Goal: Task Accomplishment & Management: Manage account settings

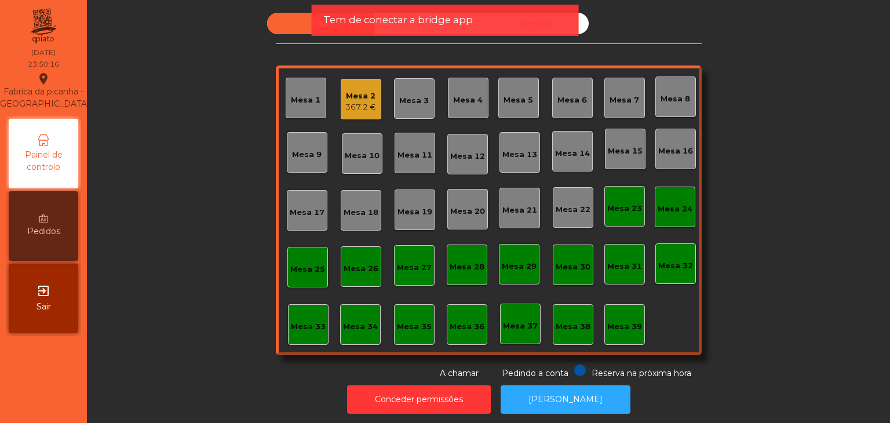
click at [55, 307] on div "exit_to_app Sair" at bounding box center [44, 299] width 70 height 70
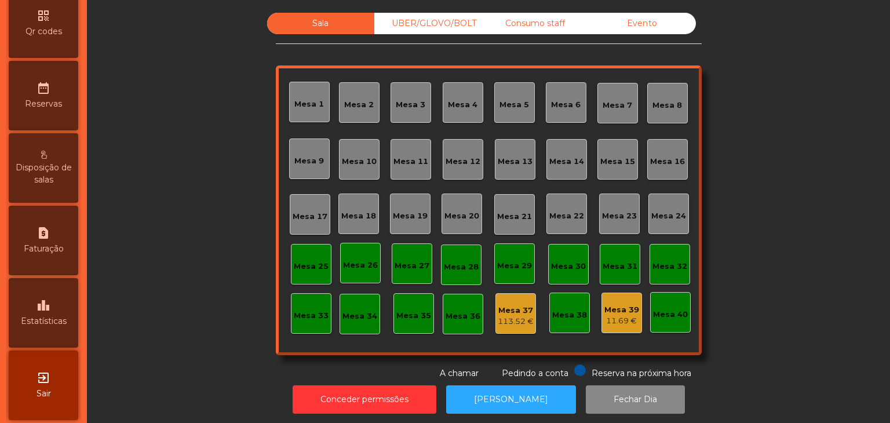
click at [61, 327] on span "Estatísticas" at bounding box center [44, 321] width 46 height 12
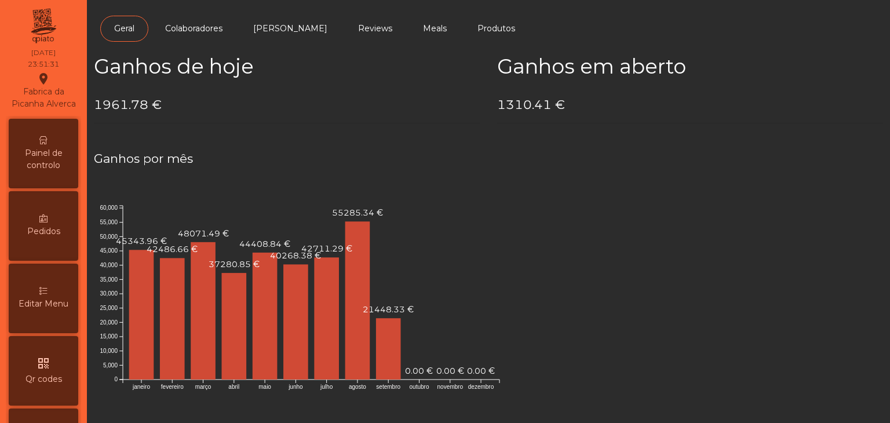
click at [49, 156] on div "Painel de controlo" at bounding box center [44, 154] width 70 height 70
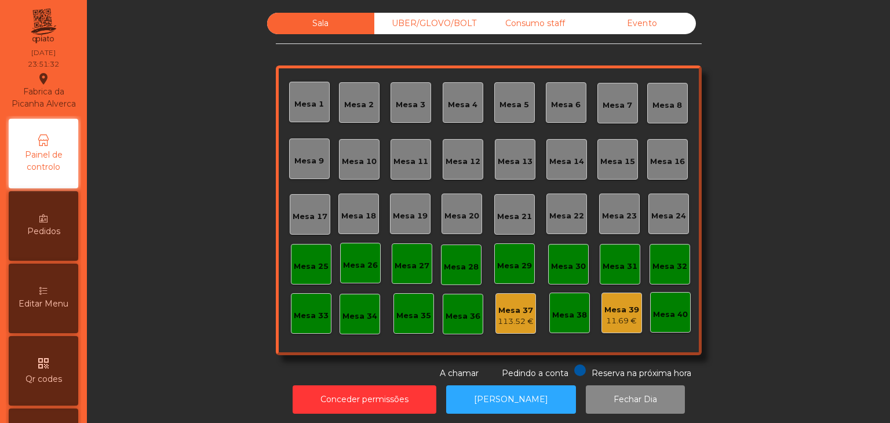
click at [628, 30] on div "Evento" at bounding box center [642, 23] width 107 height 21
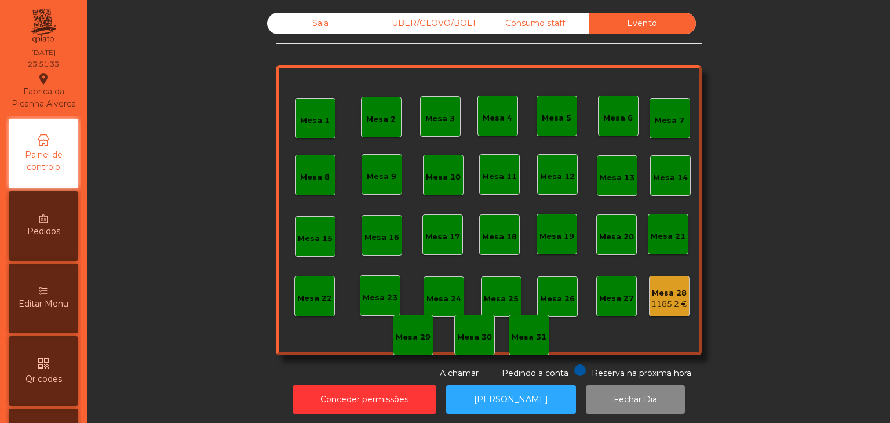
click at [661, 296] on div "Mesa 28" at bounding box center [669, 293] width 36 height 12
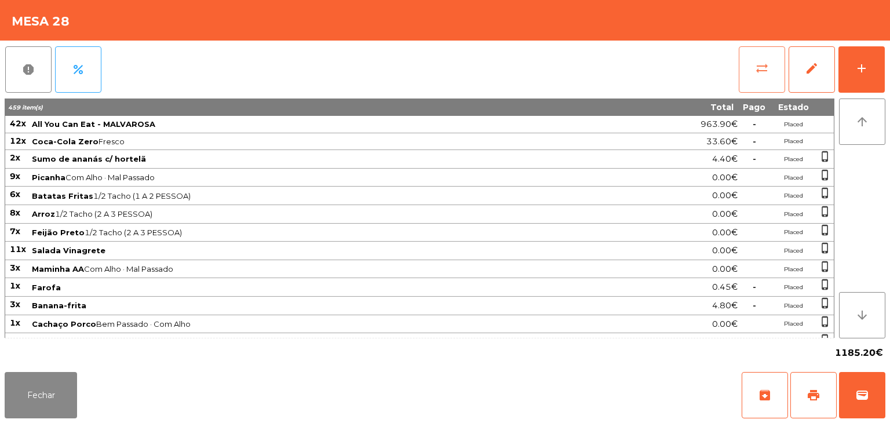
click at [765, 63] on span "sync_alt" at bounding box center [762, 68] width 14 height 14
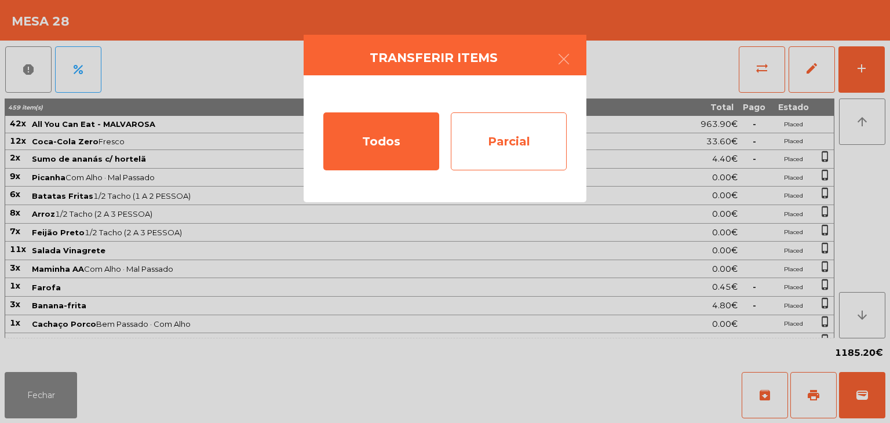
click at [524, 156] on div "Parcial" at bounding box center [509, 141] width 116 height 58
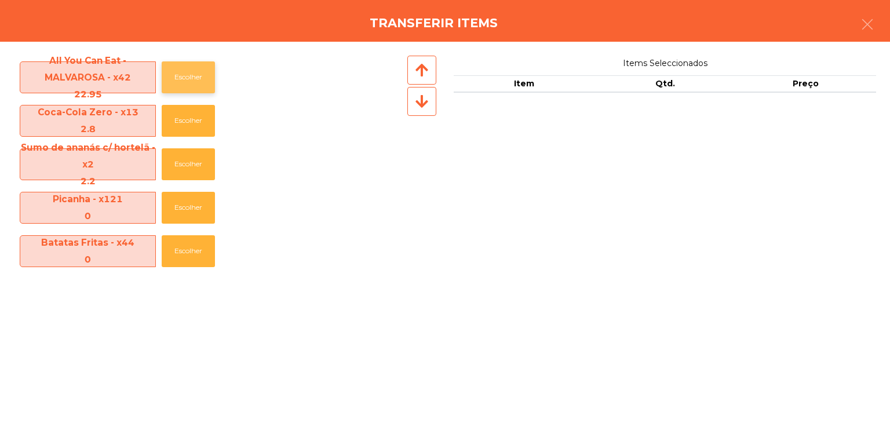
click at [183, 74] on button "Escolher" at bounding box center [188, 77] width 53 height 32
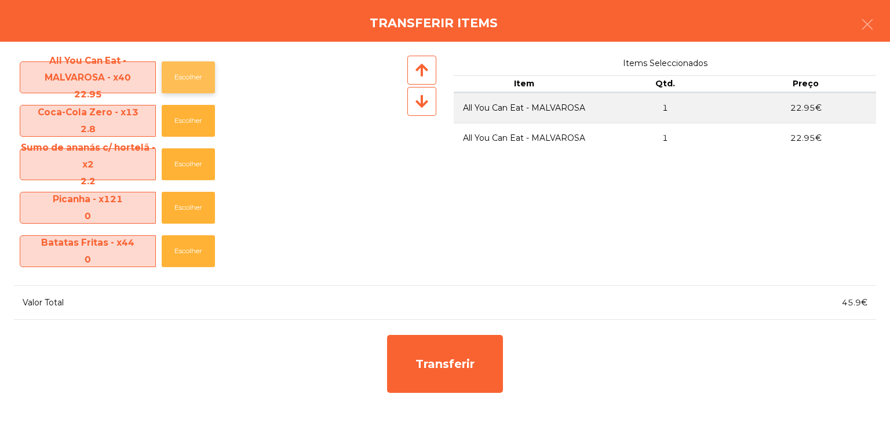
click at [183, 74] on button "Escolher" at bounding box center [188, 77] width 53 height 32
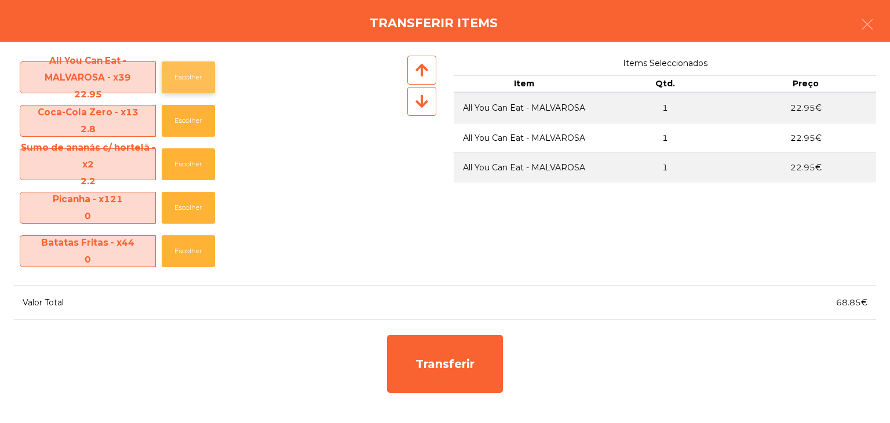
click at [183, 74] on button "Escolher" at bounding box center [188, 77] width 53 height 32
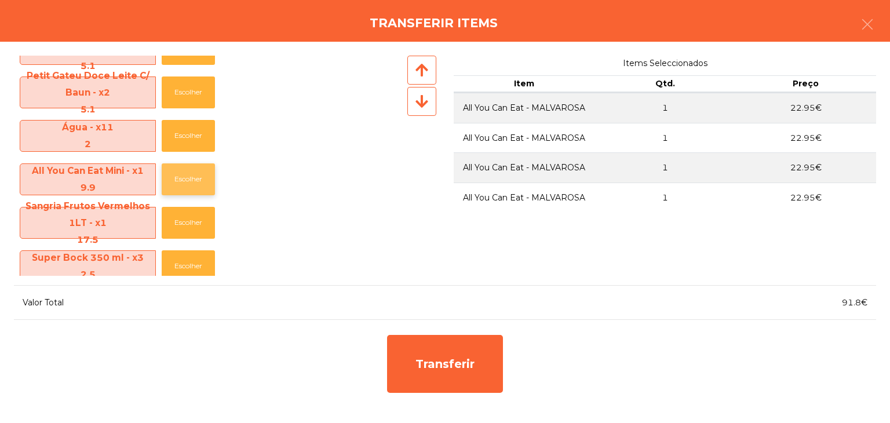
scroll to position [982, 0]
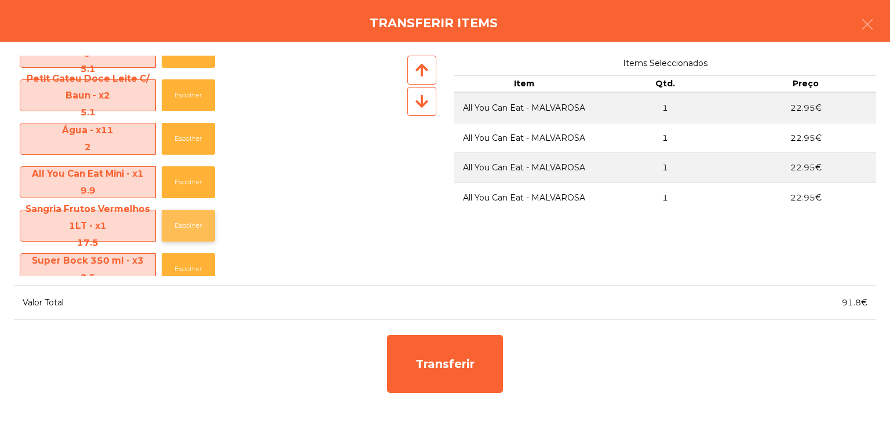
click at [191, 221] on button "Escolher" at bounding box center [188, 226] width 53 height 32
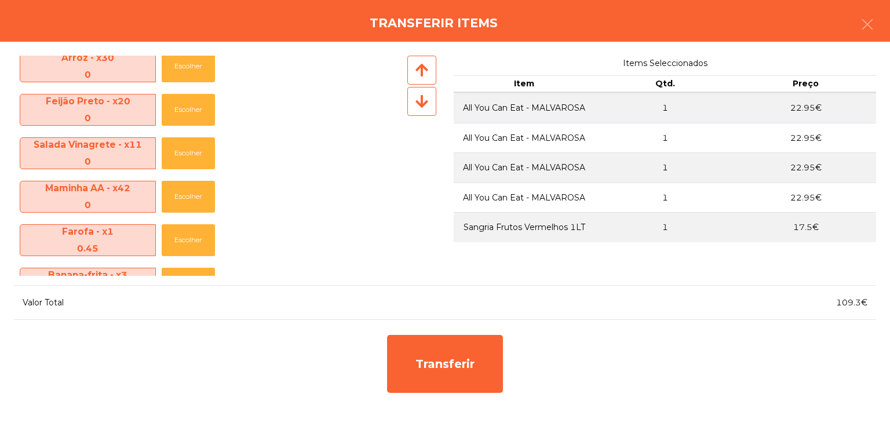
scroll to position [0, 0]
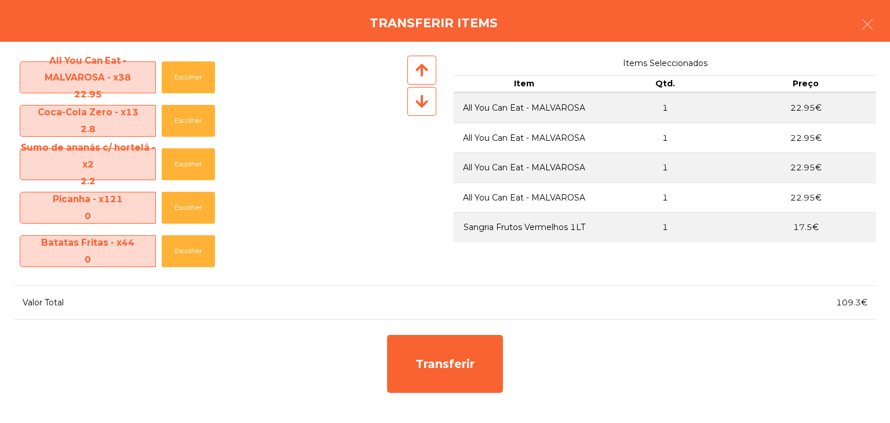
click at [198, 93] on div "All You Can Eat - MALVAROSA - x38 22.95 Escolher" at bounding box center [209, 77] width 391 height 43
click at [197, 87] on button "Escolher" at bounding box center [188, 77] width 53 height 32
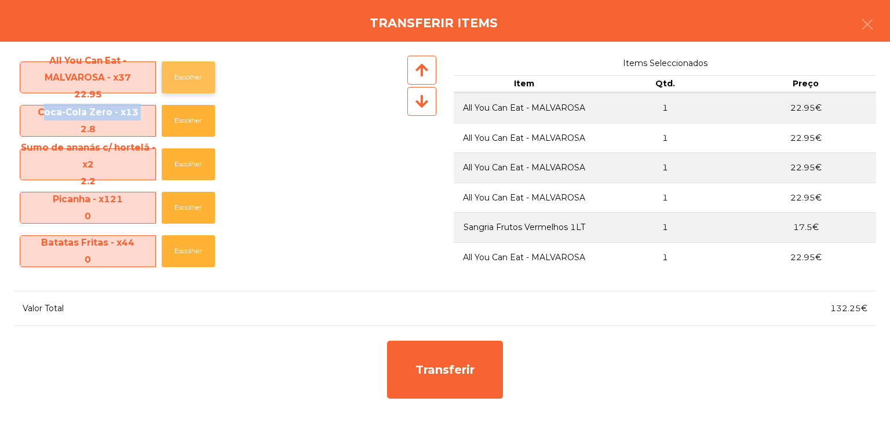
click at [197, 87] on button "Escolher" at bounding box center [188, 77] width 53 height 32
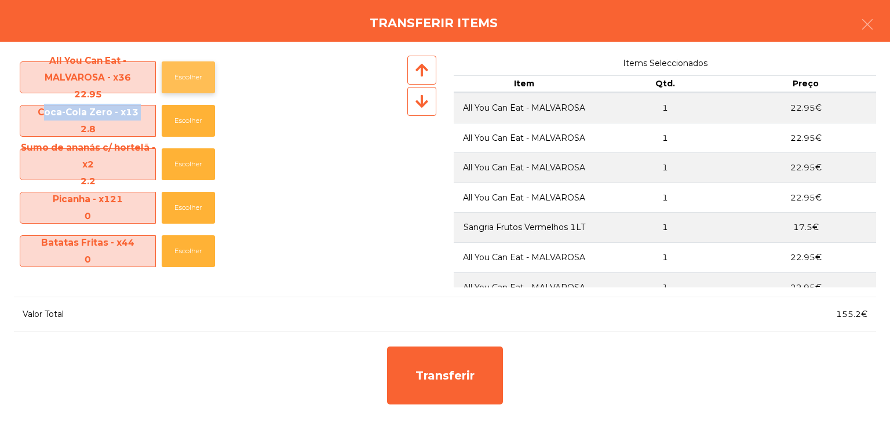
click at [197, 87] on button "Escolher" at bounding box center [188, 77] width 53 height 32
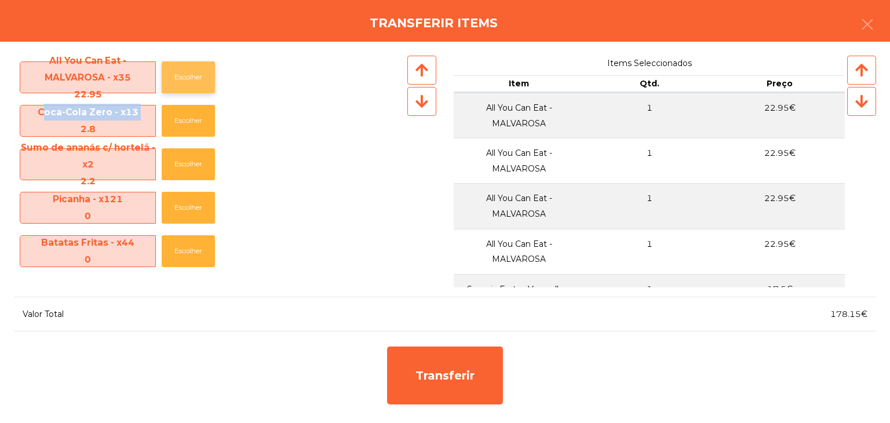
click at [197, 87] on button "Escolher" at bounding box center [188, 77] width 53 height 32
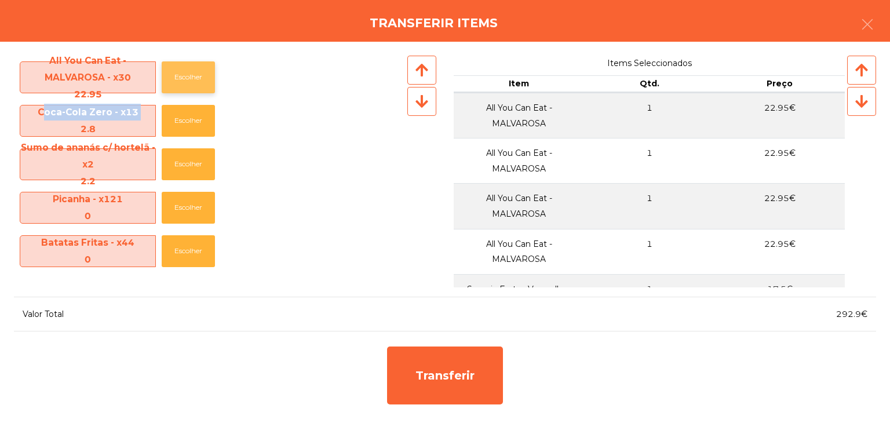
click at [197, 87] on button "Escolher" at bounding box center [188, 77] width 53 height 32
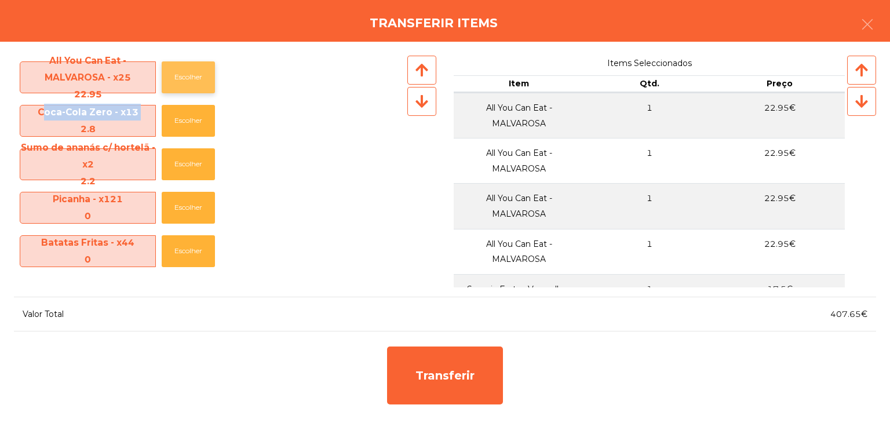
click at [197, 87] on button "Escolher" at bounding box center [188, 77] width 53 height 32
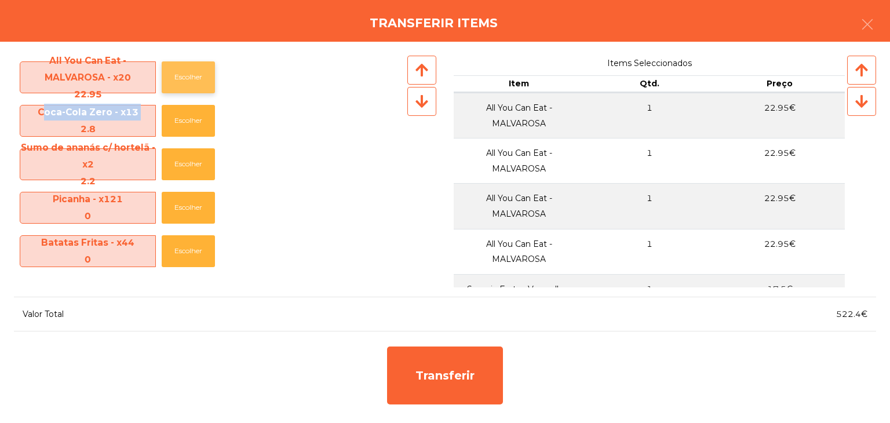
click at [197, 87] on button "Escolher" at bounding box center [188, 77] width 53 height 32
click at [192, 85] on button "Escolher" at bounding box center [188, 77] width 53 height 32
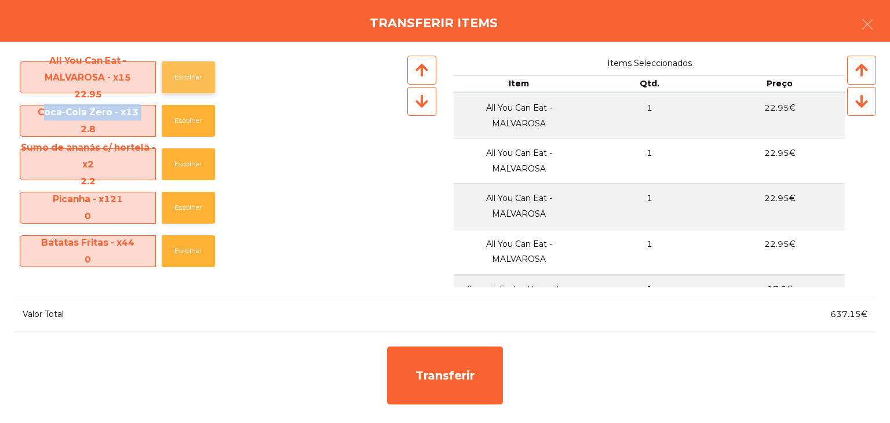
click at [192, 85] on button "Escolher" at bounding box center [188, 77] width 53 height 32
click at [201, 132] on button "Escolher" at bounding box center [188, 121] width 53 height 32
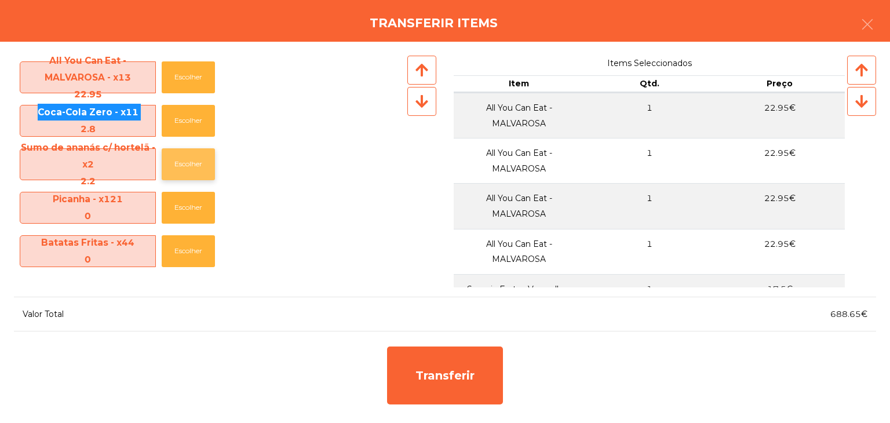
click at [185, 168] on button "Escolher" at bounding box center [188, 164] width 53 height 32
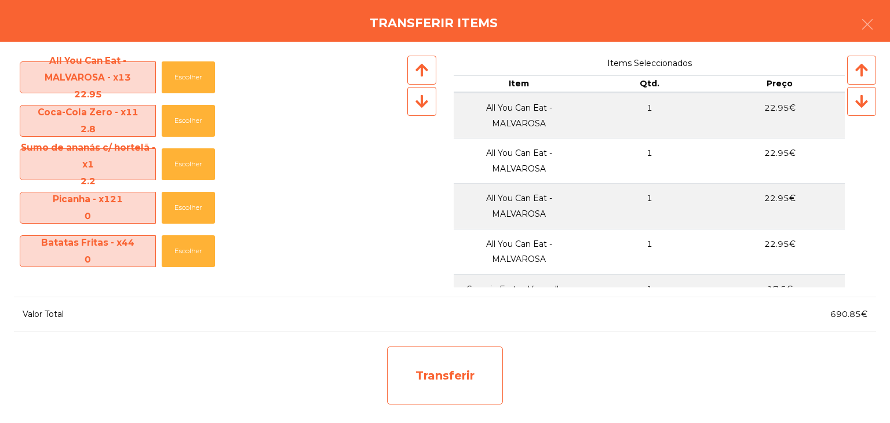
click at [490, 400] on div "Transferir" at bounding box center [445, 376] width 116 height 58
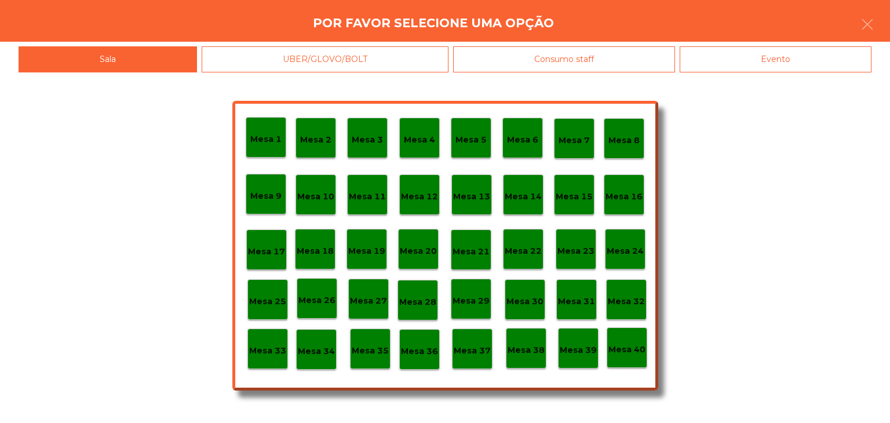
click at [529, 310] on div "Mesa 30" at bounding box center [525, 299] width 41 height 41
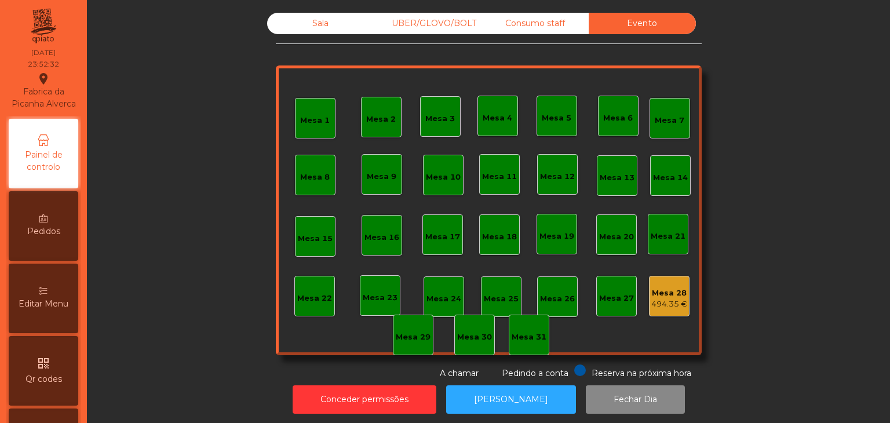
click at [669, 302] on div "494.35 €" at bounding box center [669, 304] width 36 height 12
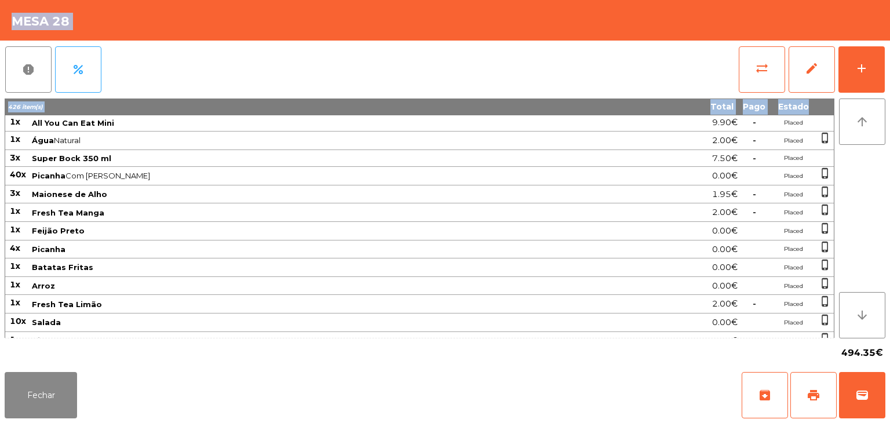
scroll to position [1076, 0]
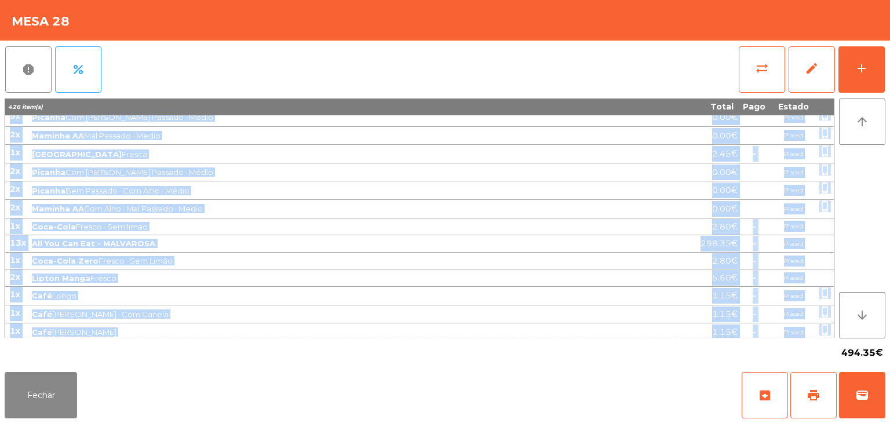
drag, startPoint x: 11, startPoint y: 123, endPoint x: 799, endPoint y: 331, distance: 814.6
copy tbody "2l Ipsumdo Sit Amet · Con Adipisc 7.89€ Elitse doeiu_tempor 3i Utlabor Etdolo 8…"
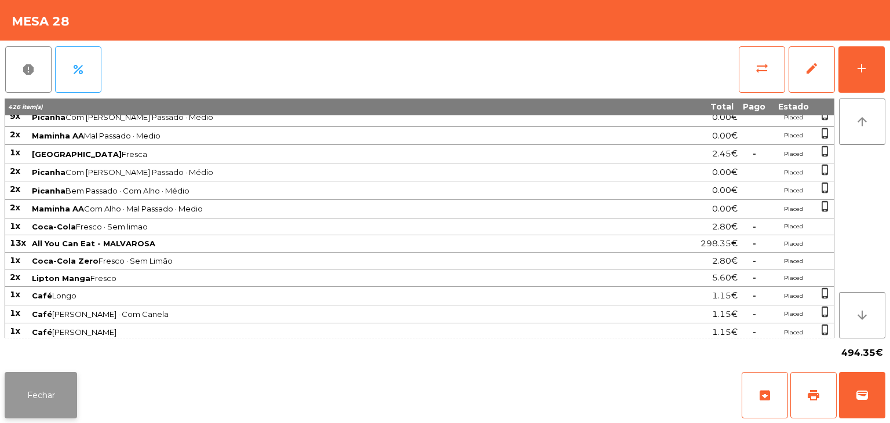
click at [48, 380] on button "Fechar" at bounding box center [41, 395] width 72 height 46
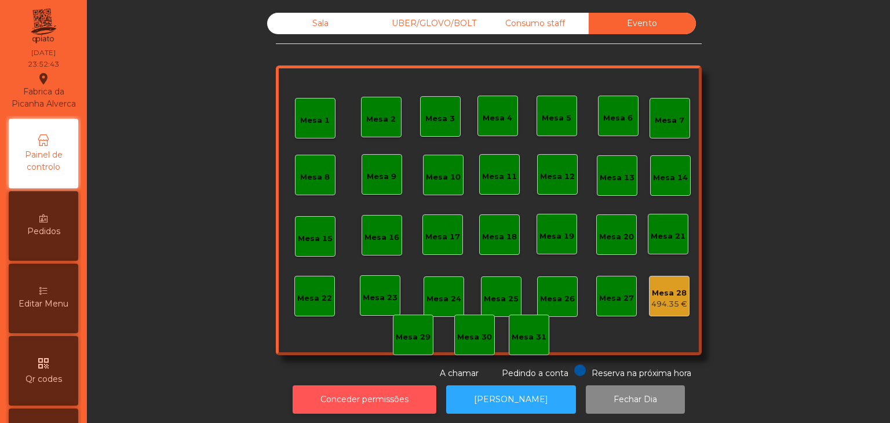
click at [324, 391] on button "Conceder permissões" at bounding box center [365, 399] width 144 height 28
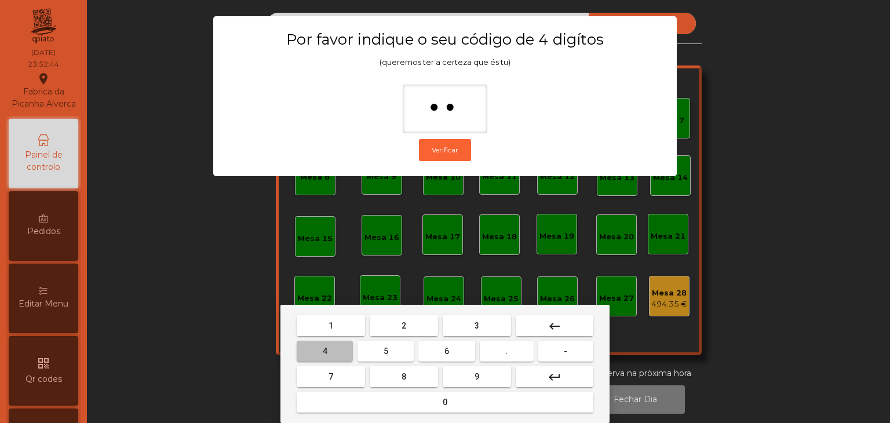
type input "***"
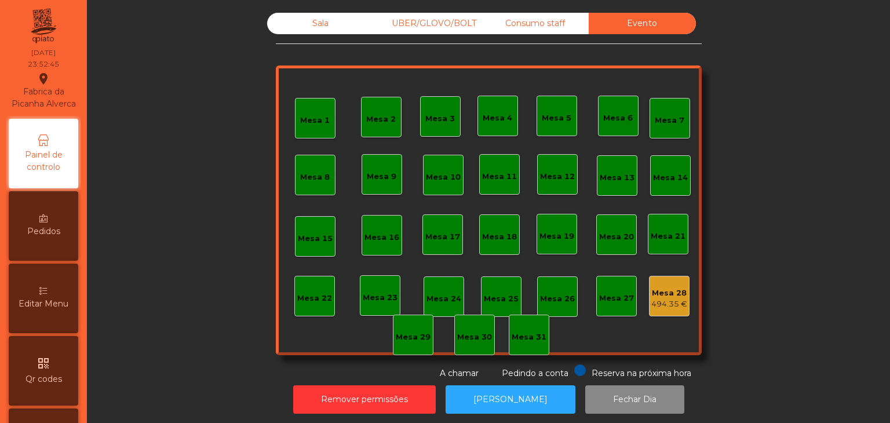
click at [672, 309] on div "Mesa 28 494.35 €" at bounding box center [669, 296] width 41 height 41
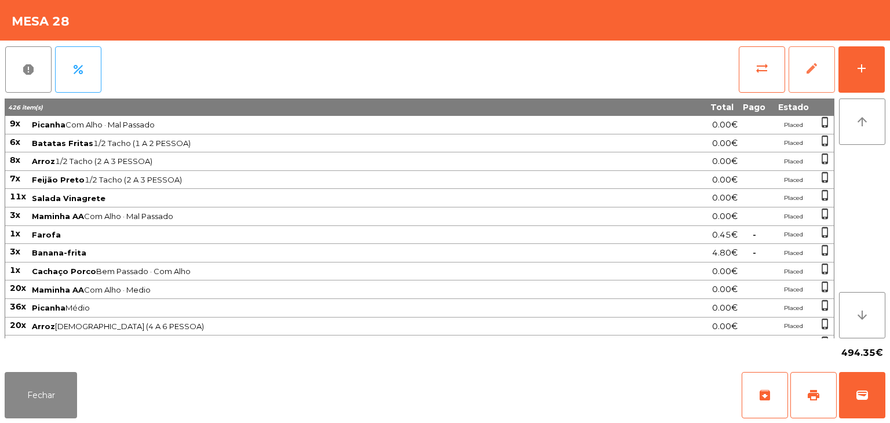
click at [816, 69] on span "edit" at bounding box center [812, 68] width 14 height 14
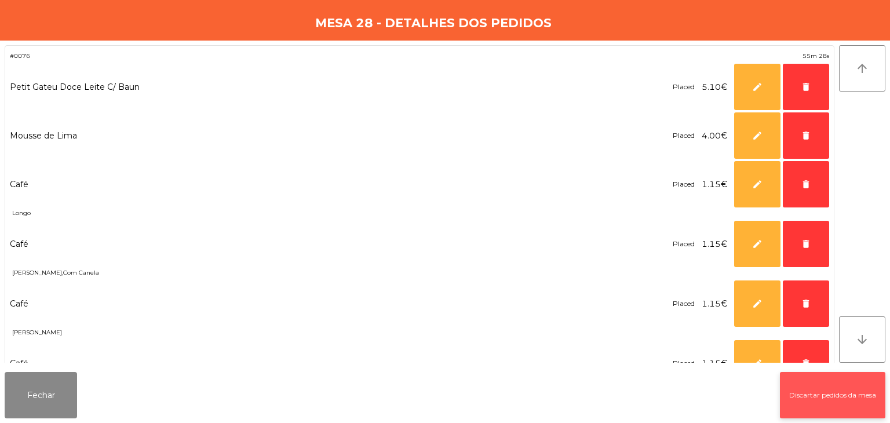
click at [857, 400] on button "Discartar pedidos da mesa" at bounding box center [832, 395] width 105 height 46
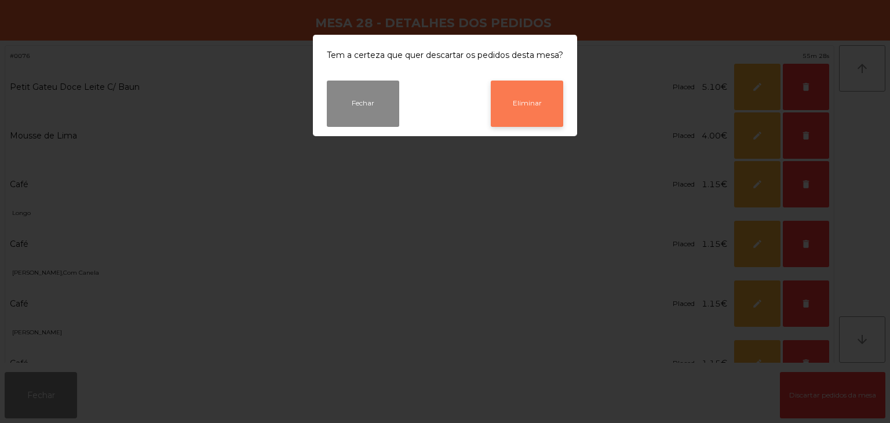
click at [524, 123] on button "Eliminar" at bounding box center [527, 104] width 72 height 46
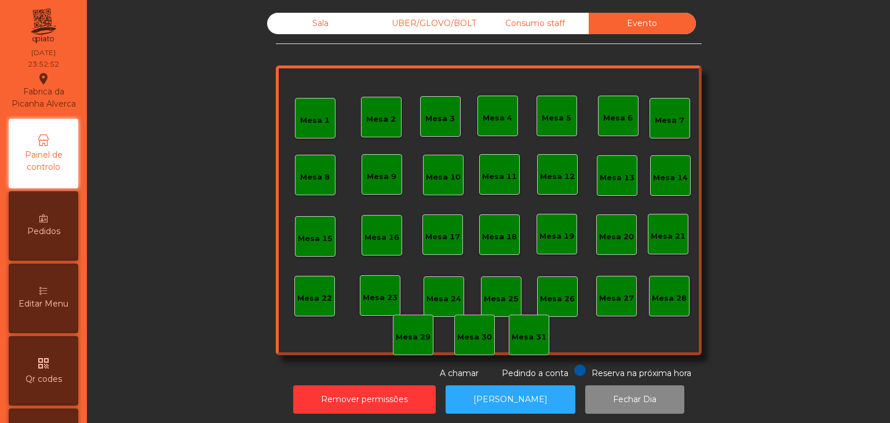
click at [517, 27] on div "Consumo staff" at bounding box center [535, 23] width 107 height 21
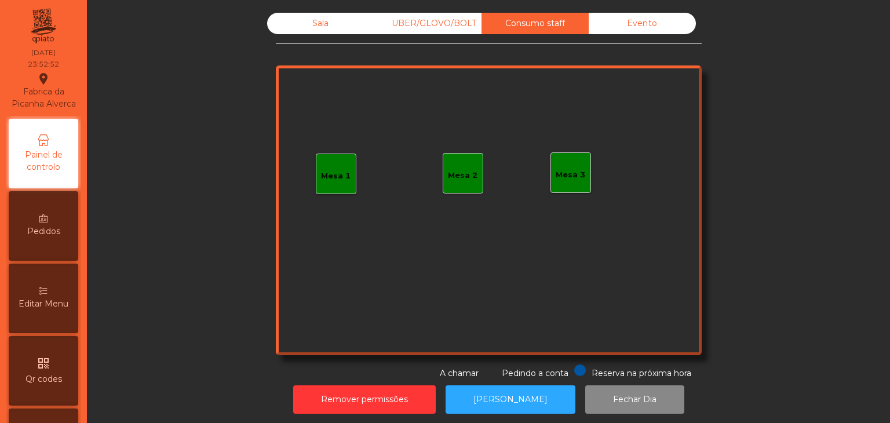
click at [452, 31] on div "UBER/GLOVO/BOLT" at bounding box center [427, 23] width 107 height 21
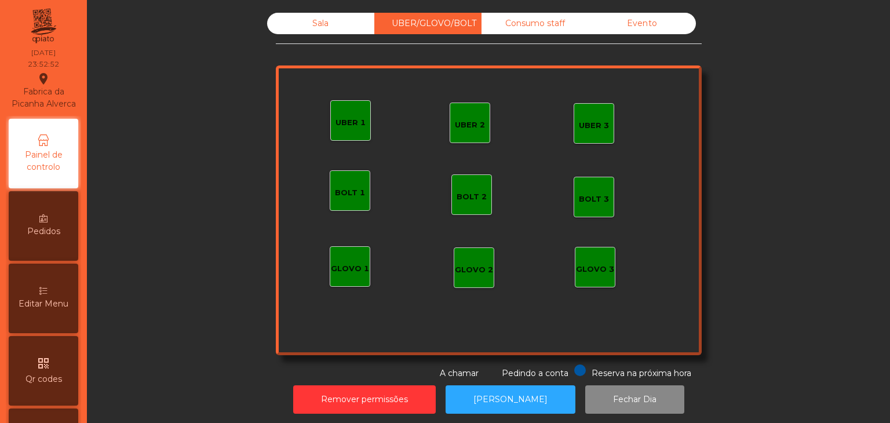
click at [334, 31] on div "Sala" at bounding box center [320, 23] width 107 height 21
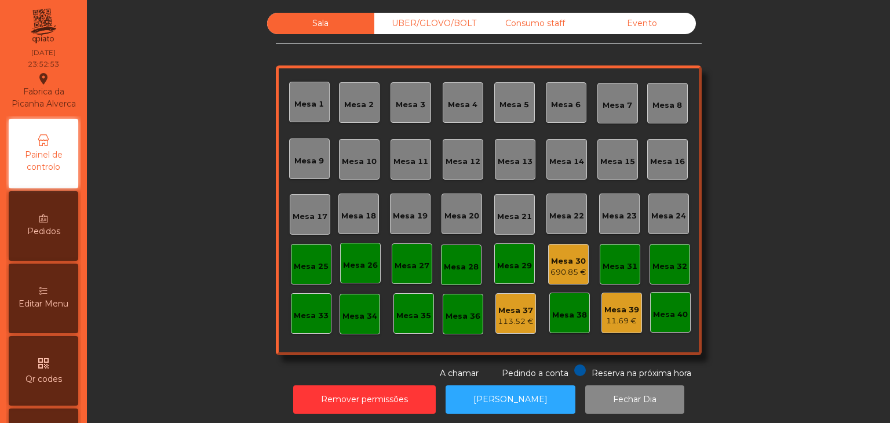
click at [556, 271] on div "690.85 €" at bounding box center [569, 273] width 36 height 12
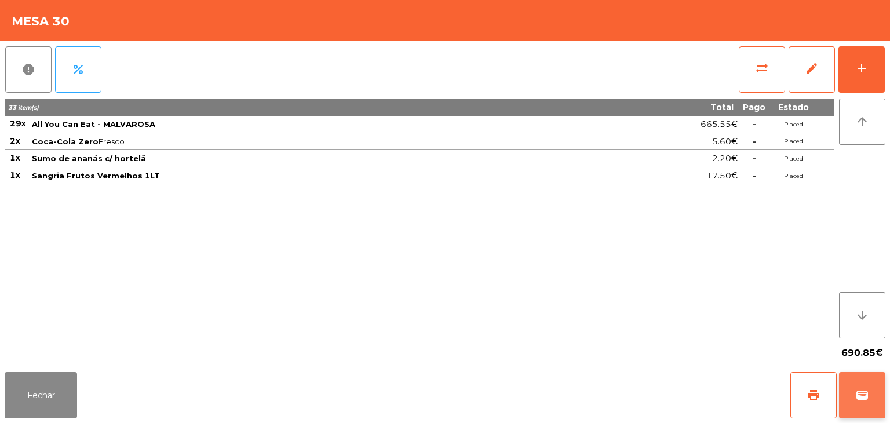
click at [865, 393] on span "wallet" at bounding box center [862, 395] width 14 height 14
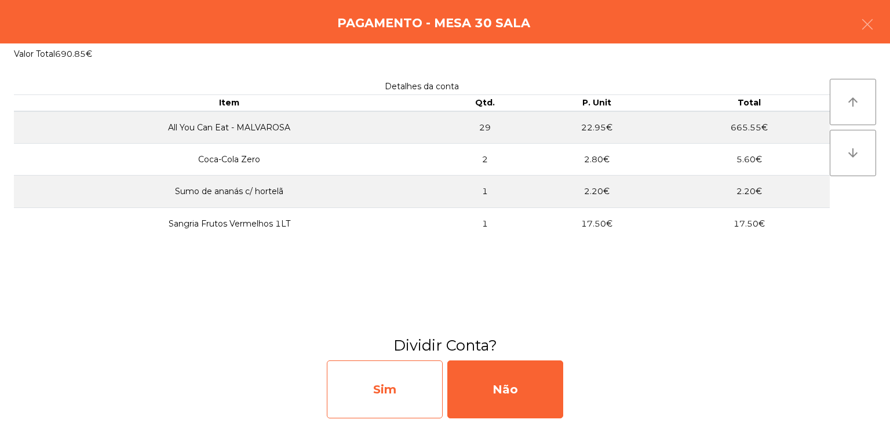
click at [399, 388] on div "Sim" at bounding box center [385, 389] width 116 height 58
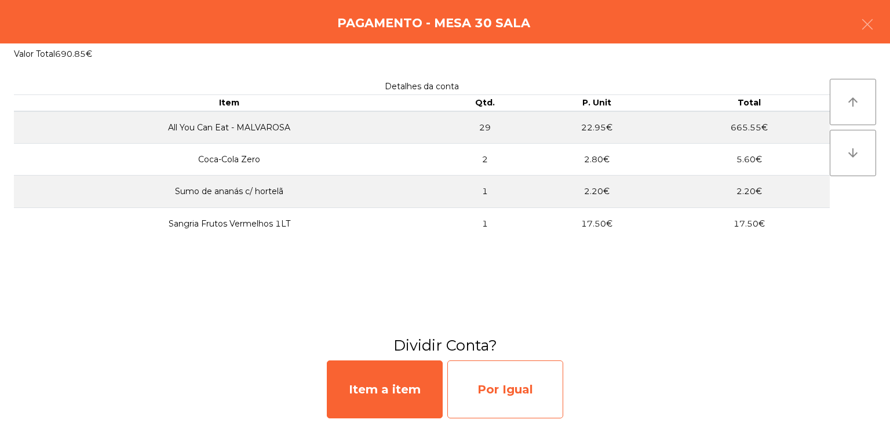
click at [491, 397] on div "Por Igual" at bounding box center [505, 389] width 116 height 58
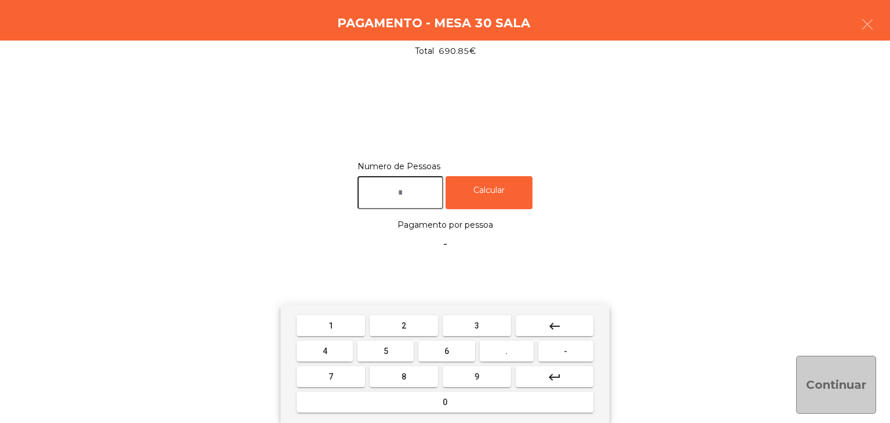
click at [380, 192] on input "text" at bounding box center [401, 192] width 86 height 33
type input "*"
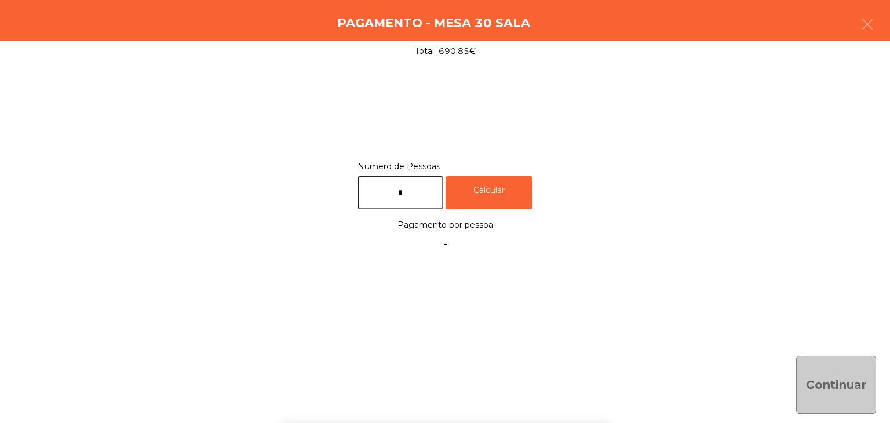
drag, startPoint x: 543, startPoint y: 193, endPoint x: 549, endPoint y: 201, distance: 9.9
click at [543, 193] on div "Numero de Pessoas * Calcular Pagamento por pessoa -" at bounding box center [445, 207] width 862 height 96
click at [508, 175] on div "Numero de Pessoas * Calcular" at bounding box center [445, 184] width 175 height 50
click at [475, 178] on div "Calcular" at bounding box center [489, 192] width 87 height 33
click at [821, 371] on button "Continuar" at bounding box center [836, 385] width 80 height 58
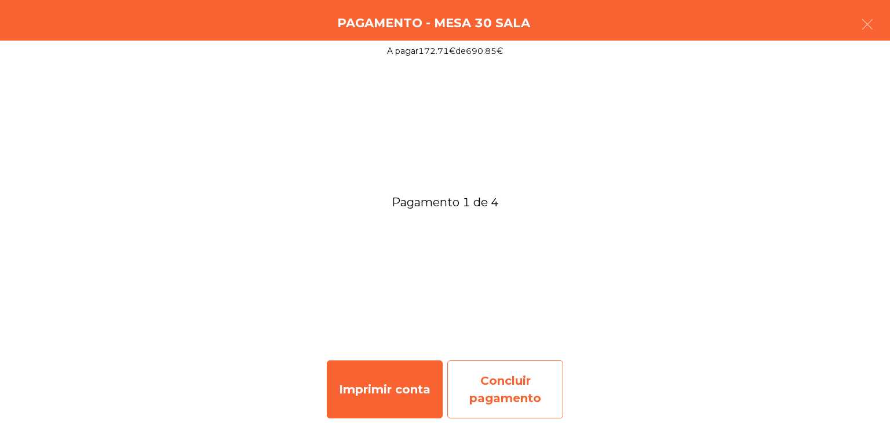
click at [517, 380] on div "Concluir pagamento" at bounding box center [505, 389] width 116 height 58
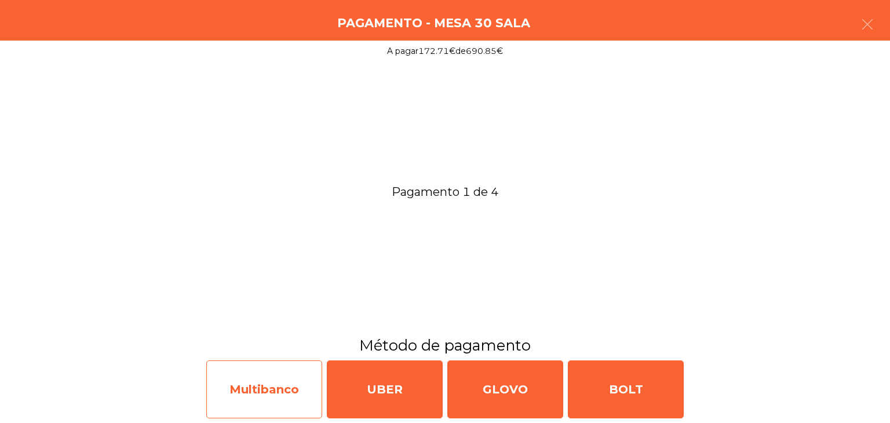
click at [275, 381] on div "Multibanco" at bounding box center [264, 389] width 116 height 58
select select "**"
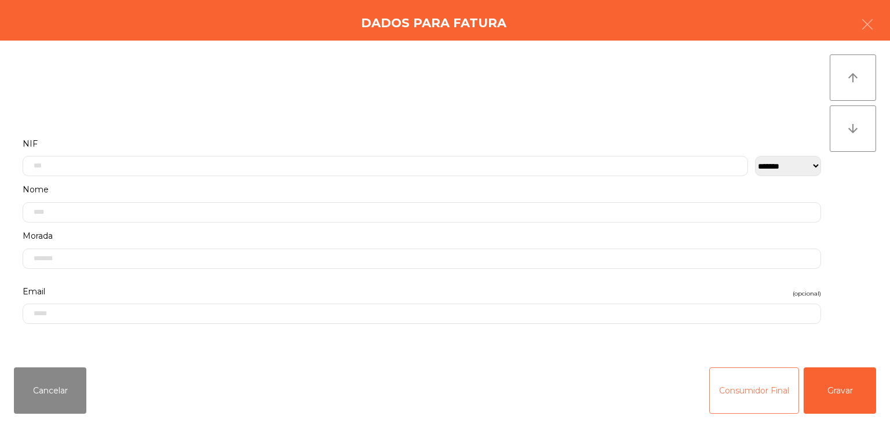
drag, startPoint x: 734, startPoint y: 381, endPoint x: 722, endPoint y: 381, distance: 11.6
click at [734, 381] on button "Consumidor Final" at bounding box center [754, 390] width 90 height 46
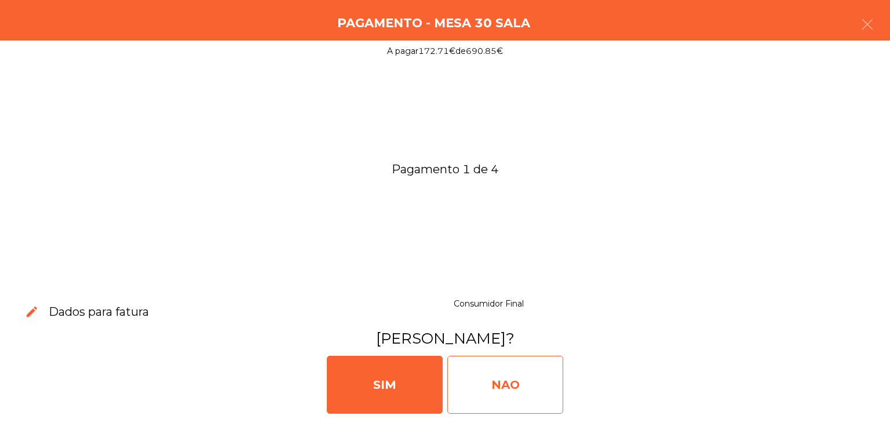
click at [500, 373] on div "NAO" at bounding box center [505, 385] width 116 height 58
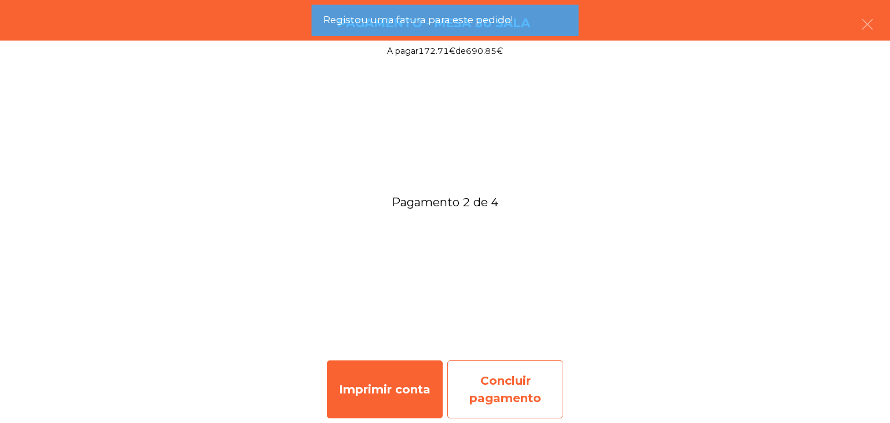
click at [545, 383] on div "Concluir pagamento" at bounding box center [505, 389] width 116 height 58
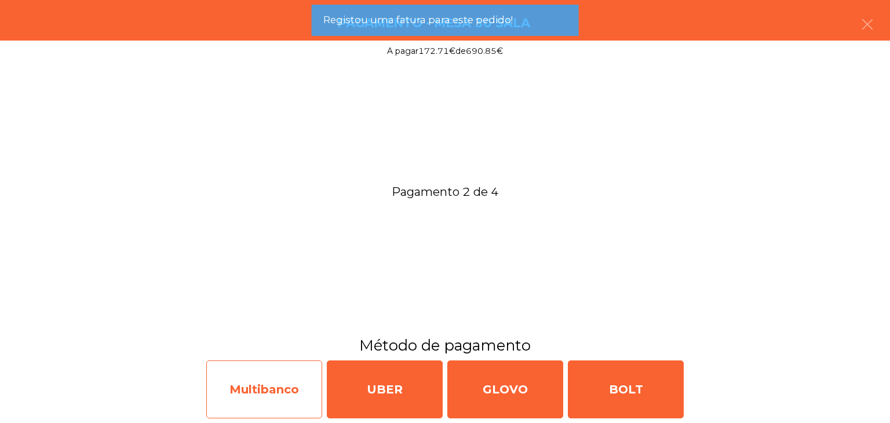
click at [283, 380] on div "Multibanco" at bounding box center [264, 389] width 116 height 58
select select "**"
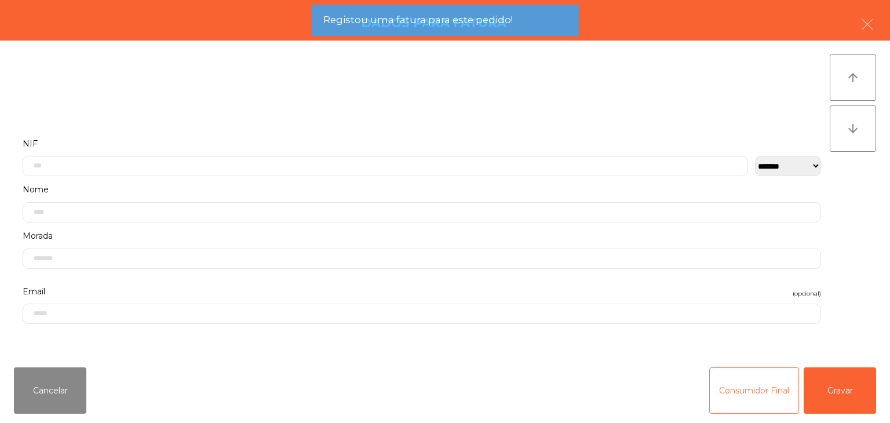
click at [765, 381] on button "Consumidor Final" at bounding box center [754, 390] width 90 height 46
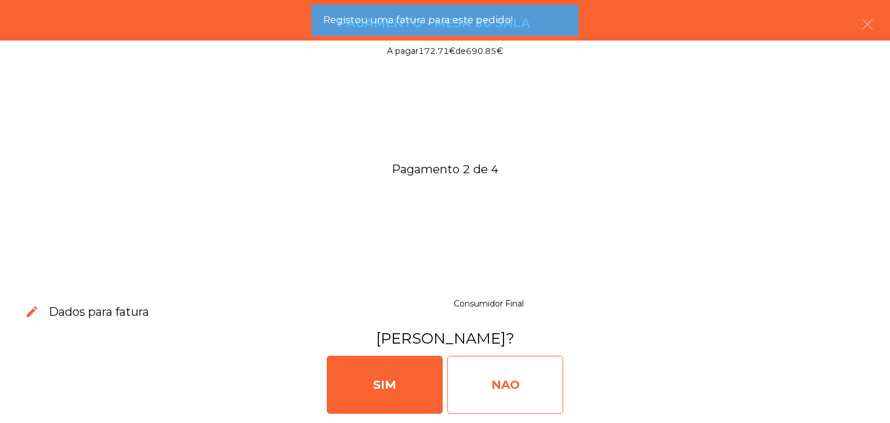
click at [490, 382] on div "NAO" at bounding box center [505, 385] width 116 height 58
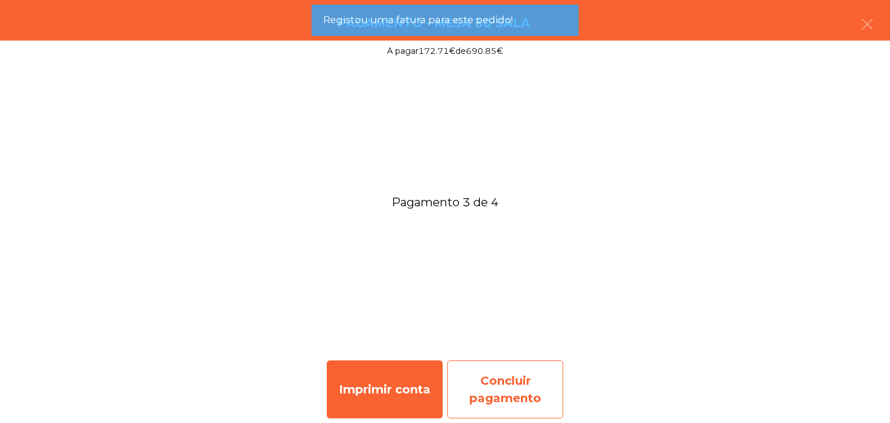
click at [535, 383] on div "Concluir pagamento" at bounding box center [505, 389] width 116 height 58
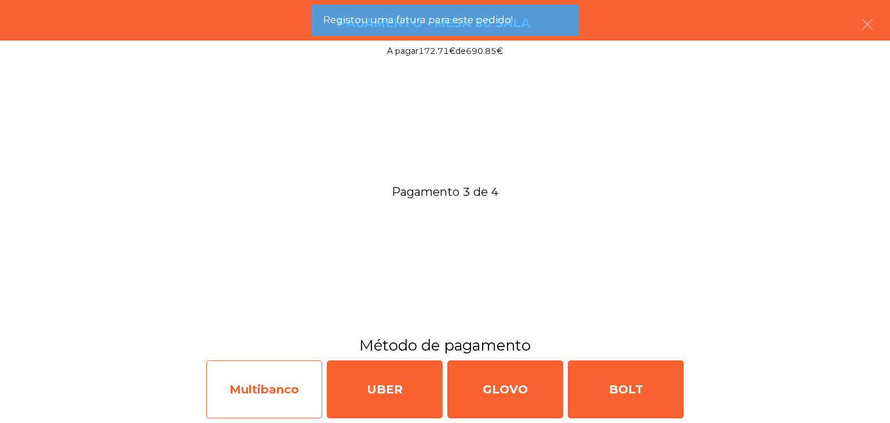
click at [287, 387] on div "Multibanco" at bounding box center [264, 389] width 116 height 58
select select "**"
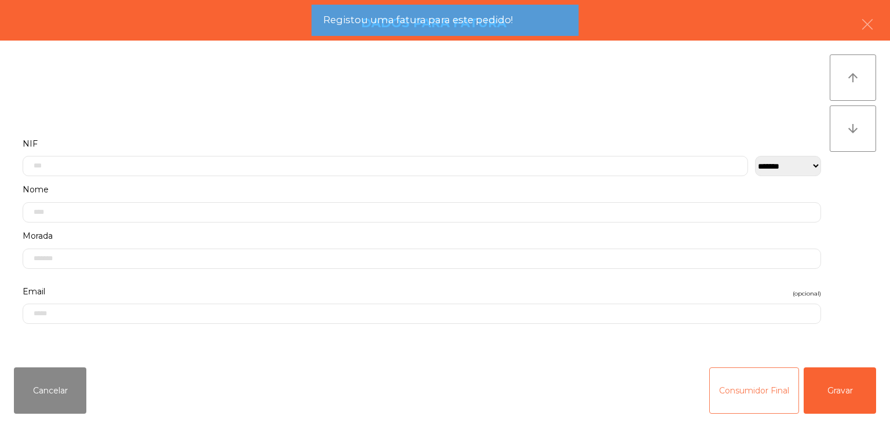
click at [742, 387] on button "Consumidor Final" at bounding box center [754, 390] width 90 height 46
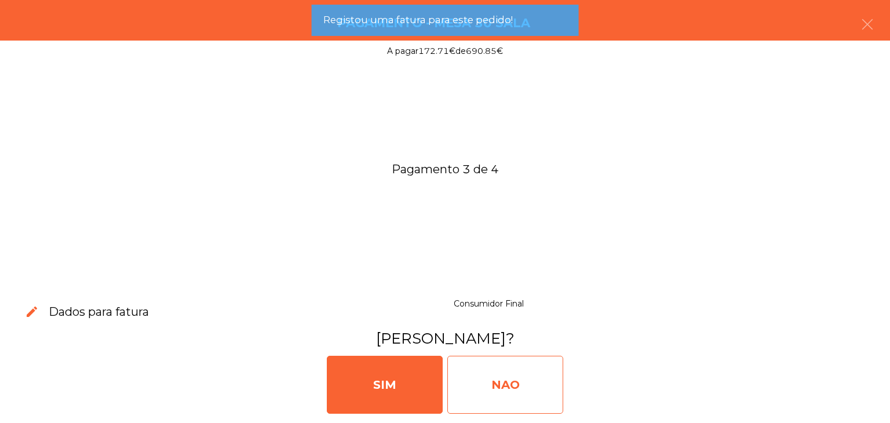
click at [502, 387] on div "NAO" at bounding box center [505, 385] width 116 height 58
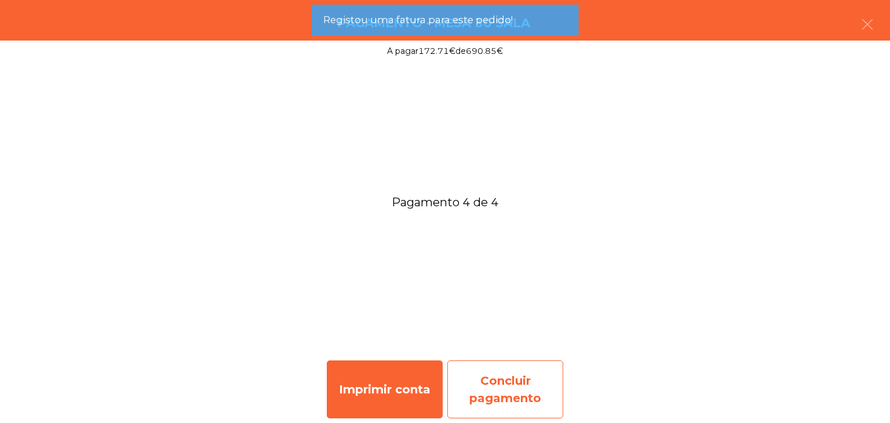
click at [538, 381] on div "Concluir pagamento" at bounding box center [505, 389] width 116 height 58
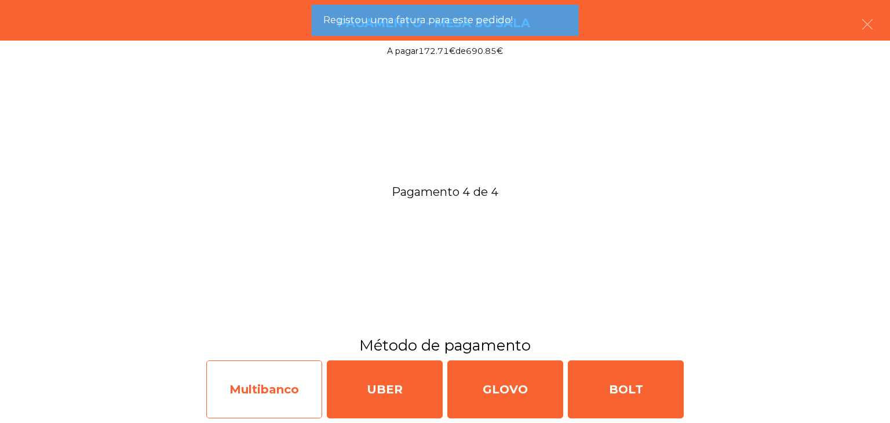
click at [237, 378] on div "Multibanco" at bounding box center [264, 389] width 116 height 58
select select "**"
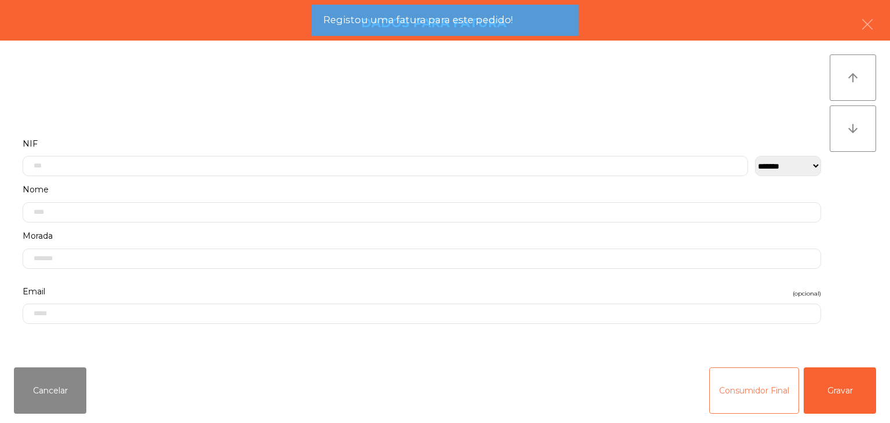
click at [754, 378] on button "Consumidor Final" at bounding box center [754, 390] width 90 height 46
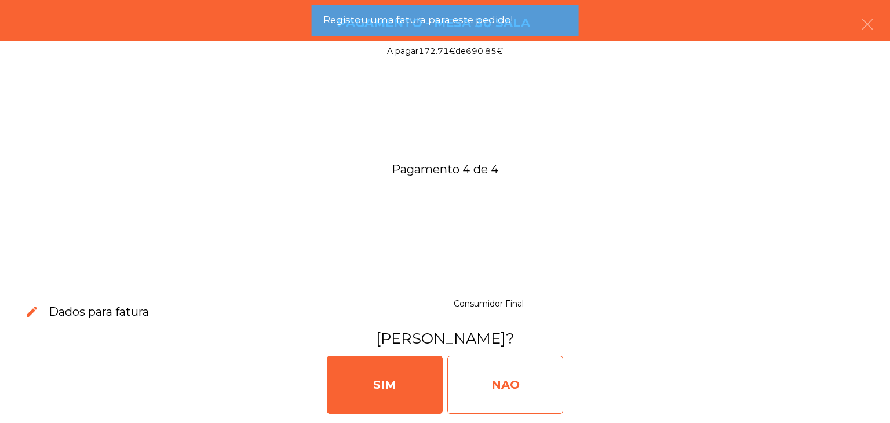
click at [477, 367] on div "NAO" at bounding box center [505, 385] width 116 height 58
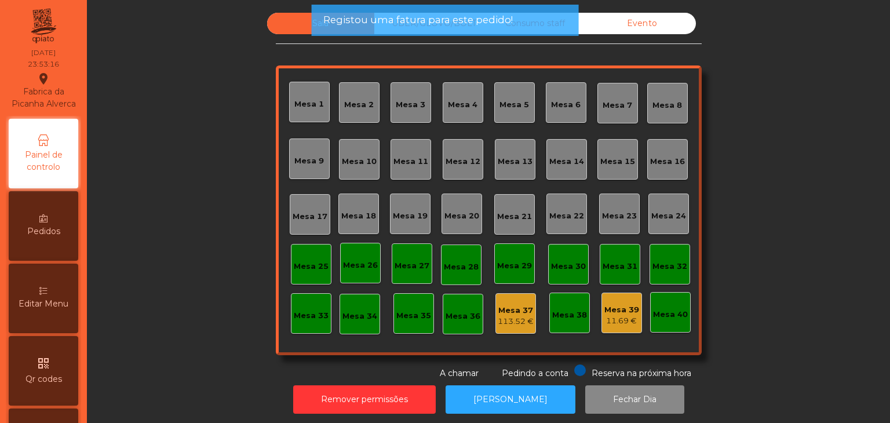
click at [413, 27] on span "Registou uma fatura para este pedido!" at bounding box center [417, 20] width 189 height 14
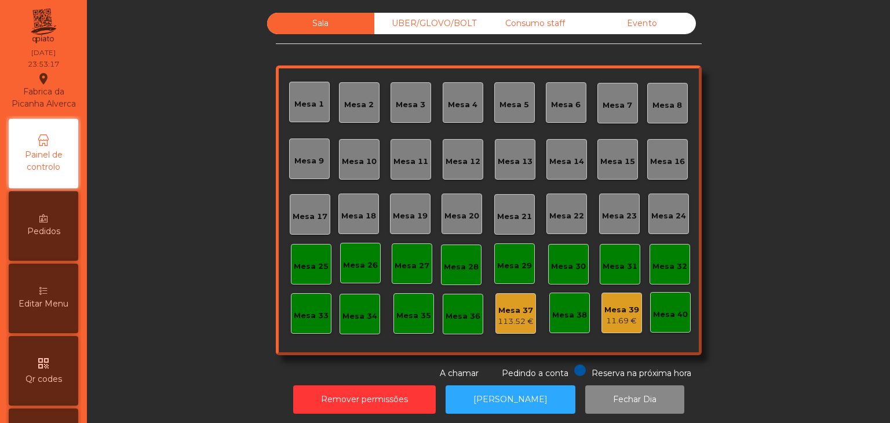
click at [486, 22] on div "Consumo staff" at bounding box center [535, 23] width 107 height 21
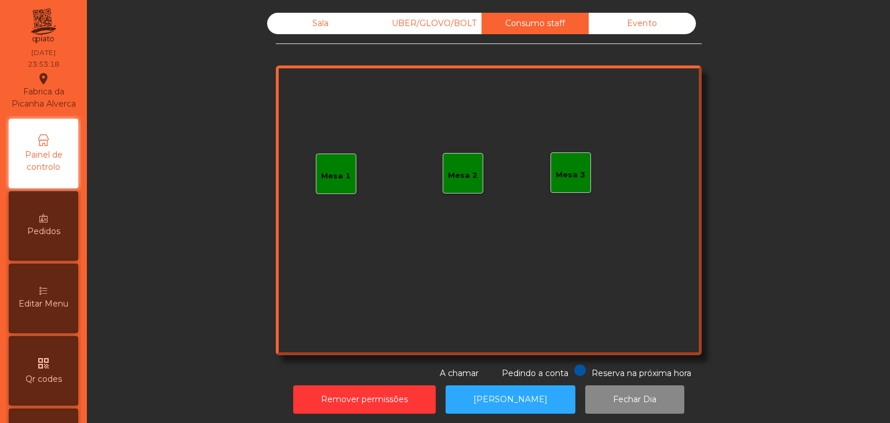
drag, startPoint x: 462, startPoint y: 28, endPoint x: 593, endPoint y: 28, distance: 131.0
click at [464, 28] on div "UBER/GLOVO/BOLT" at bounding box center [427, 23] width 107 height 21
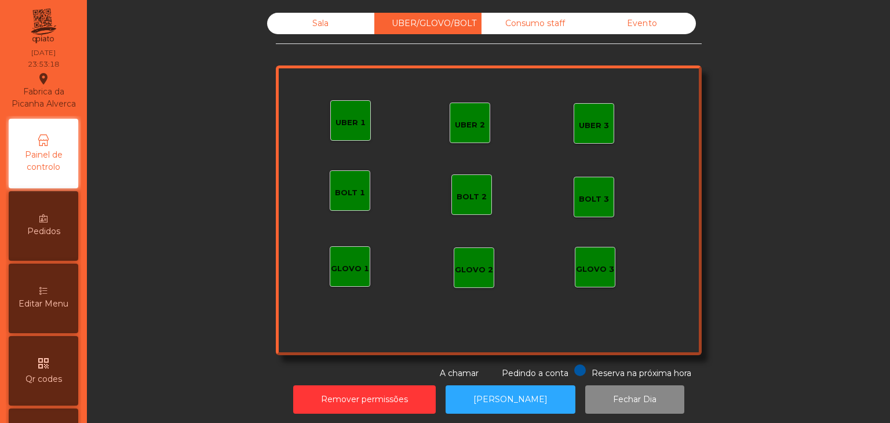
click at [633, 28] on div "Evento" at bounding box center [642, 23] width 107 height 21
